Goal: Task Accomplishment & Management: Manage account settings

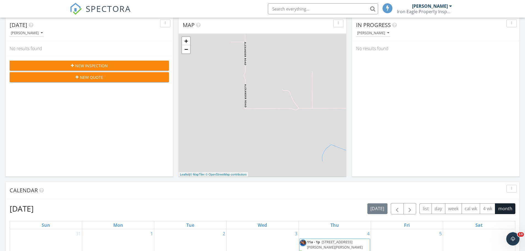
scroll to position [138, 0]
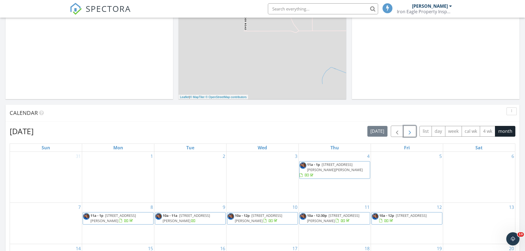
click at [410, 129] on span "button" at bounding box center [409, 131] width 7 height 7
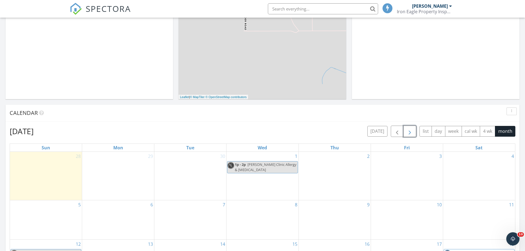
scroll to position [248, 0]
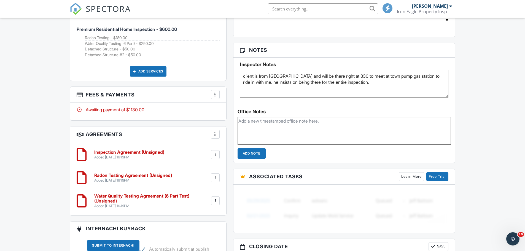
scroll to position [351, 0]
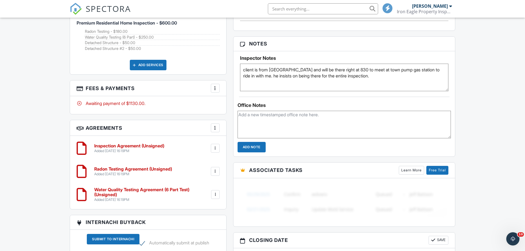
click at [132, 146] on h6 "Inspection Agreement (Unsigned)" at bounding box center [129, 145] width 70 height 5
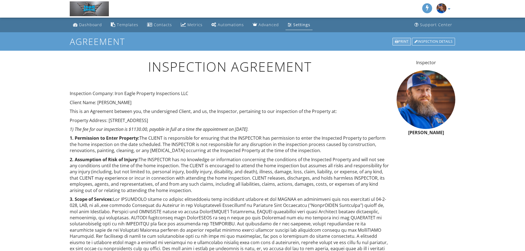
click at [402, 43] on div "Print" at bounding box center [401, 42] width 18 height 8
click at [397, 40] on div "Print" at bounding box center [401, 42] width 18 height 8
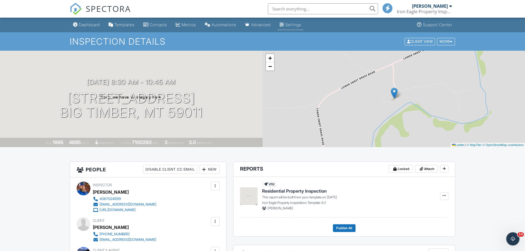
click at [298, 27] on link "Settings" at bounding box center [290, 25] width 26 height 10
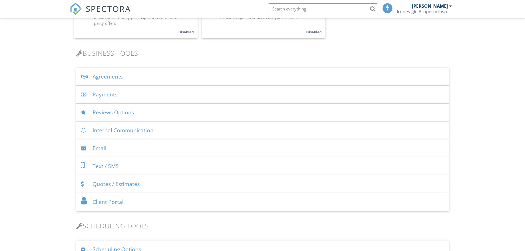
scroll to position [193, 0]
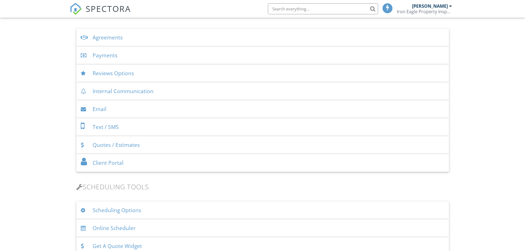
click at [121, 38] on div "Agreements" at bounding box center [262, 38] width 372 height 18
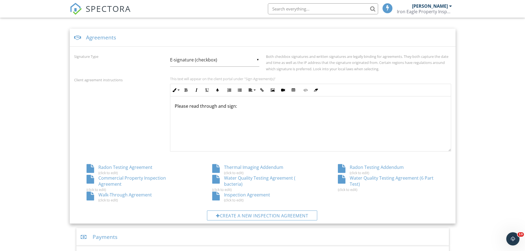
click at [245, 198] on div "(click to edit)" at bounding box center [262, 200] width 101 height 4
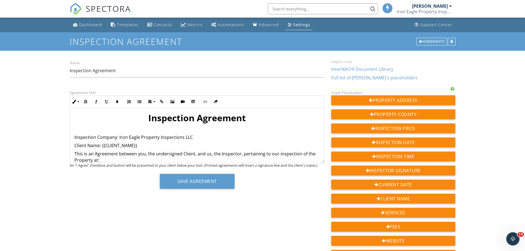
click at [349, 70] on link "InterNACHI Document Library" at bounding box center [362, 69] width 62 height 6
click at [83, 23] on div "Dashboard" at bounding box center [90, 24] width 23 height 5
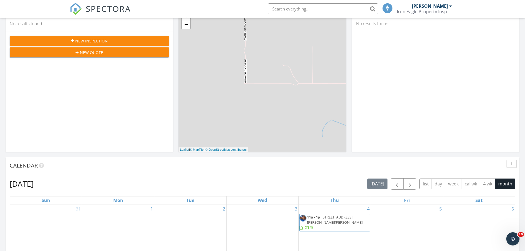
scroll to position [83, 0]
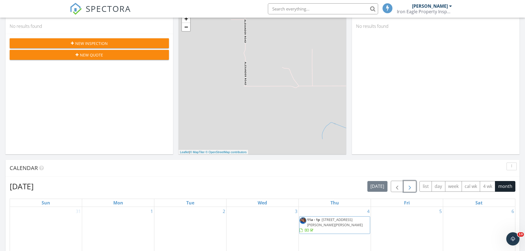
click at [408, 186] on span "button" at bounding box center [409, 186] width 7 height 7
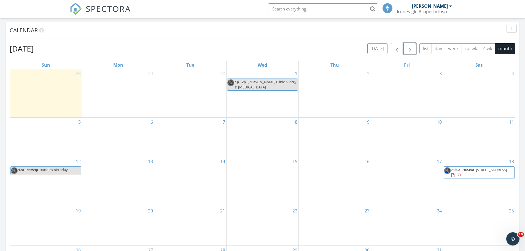
scroll to position [330, 0]
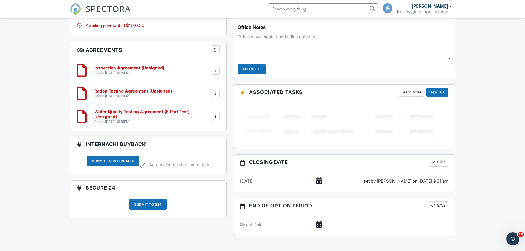
click at [132, 66] on h6 "Inspection Agreement (Unsigned)" at bounding box center [129, 68] width 70 height 5
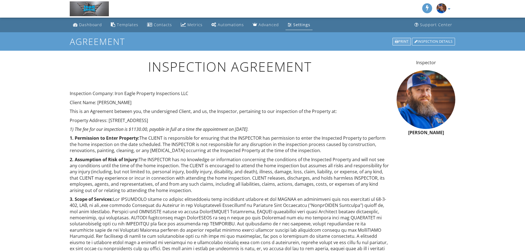
click at [399, 42] on div "Print" at bounding box center [401, 42] width 18 height 8
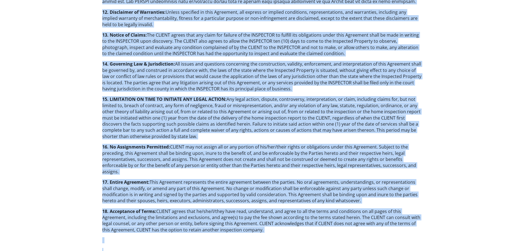
scroll to position [785, 0]
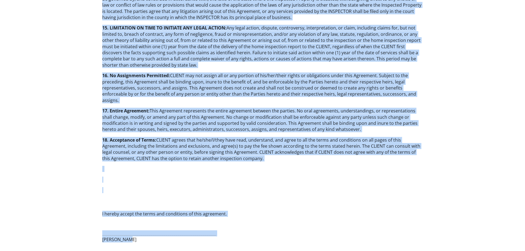
drag, startPoint x: 128, startPoint y: 20, endPoint x: 394, endPoint y: 264, distance: 361.0
copy div "Inspection Agreement Inspection Company: Iron Eagle Property Inspections LLC Cl…"
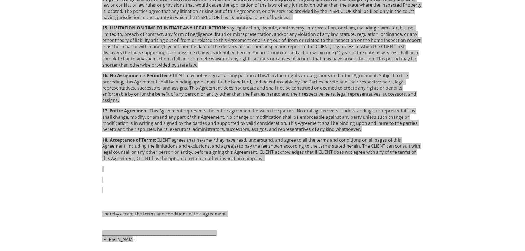
scroll to position [674, 0]
